Goal: Book appointment/travel/reservation

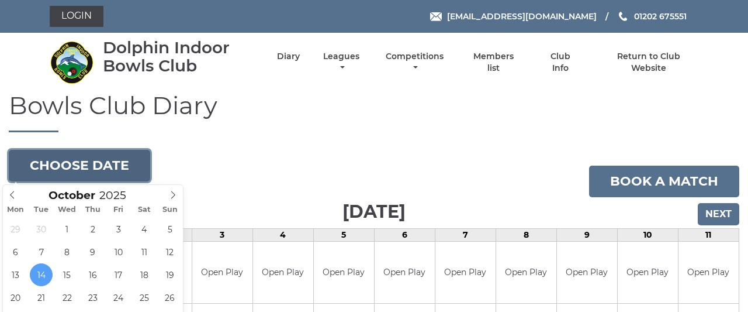
click at [100, 161] on button "Choose date" at bounding box center [79, 166] width 141 height 32
type input "[DATE]"
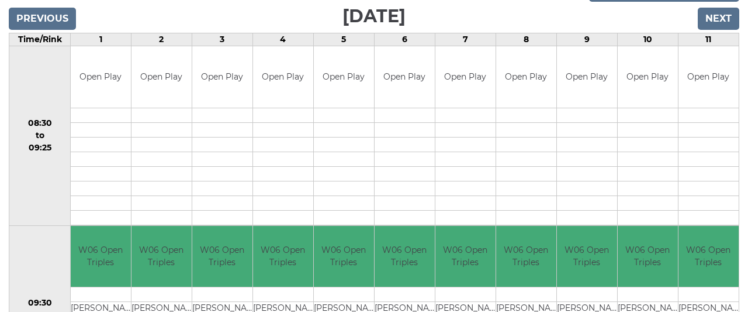
scroll to position [174, 0]
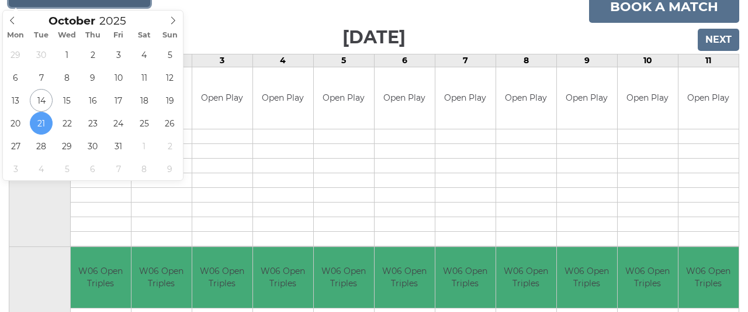
type input "[DATE]"
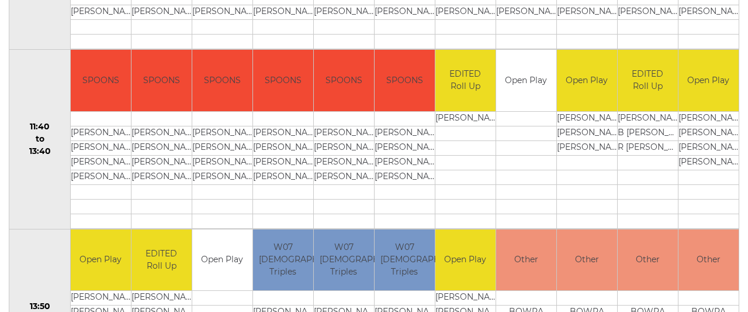
scroll to position [583, 0]
